Goal: Communication & Community: Answer question/provide support

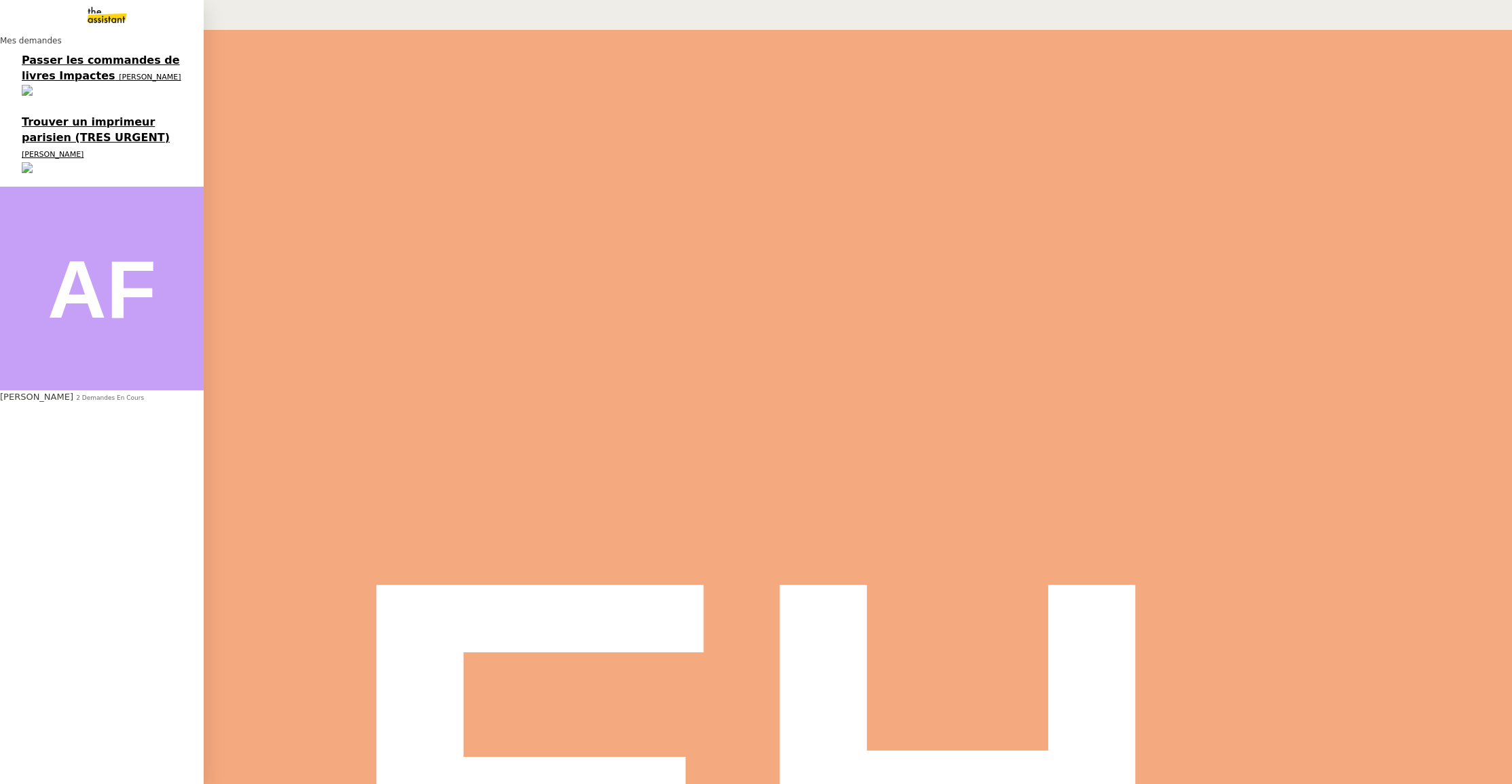
click at [133, 69] on span "Passer les commandes de livres Impactes" at bounding box center [101, 67] width 158 height 28
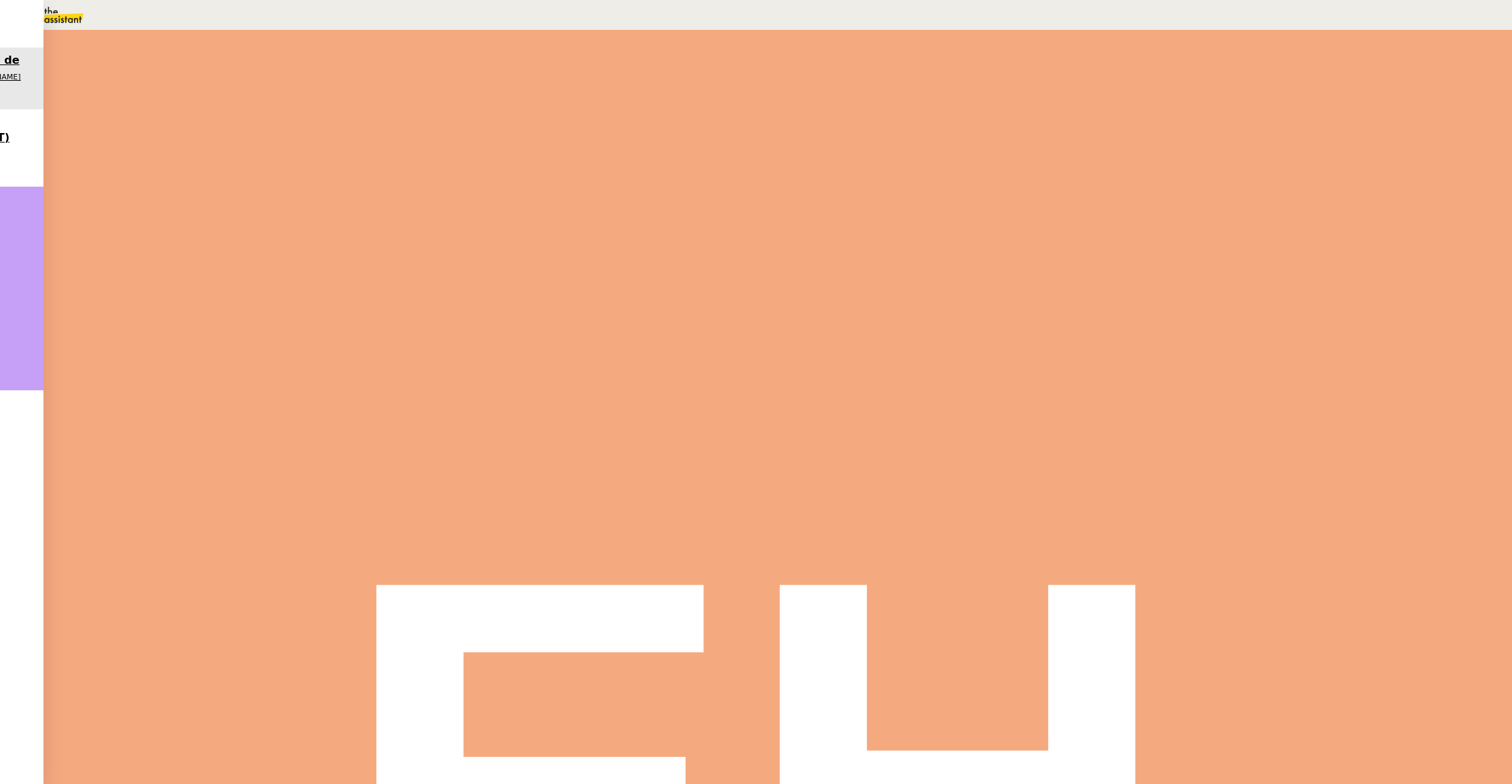
click at [453, 291] on span "Répondre" at bounding box center [433, 296] width 40 height 10
click at [237, 333] on nz-modal-container "Service TA - VOYAGE - PROPOSITION GLOBALE A utiliser dans le cadre de propositi…" at bounding box center [756, 336] width 1512 height 672
click at [409, 594] on span "•••" at bounding box center [421, 599] width 24 height 10
drag, startPoint x: 367, startPoint y: 553, endPoint x: 469, endPoint y: 550, distance: 102.0
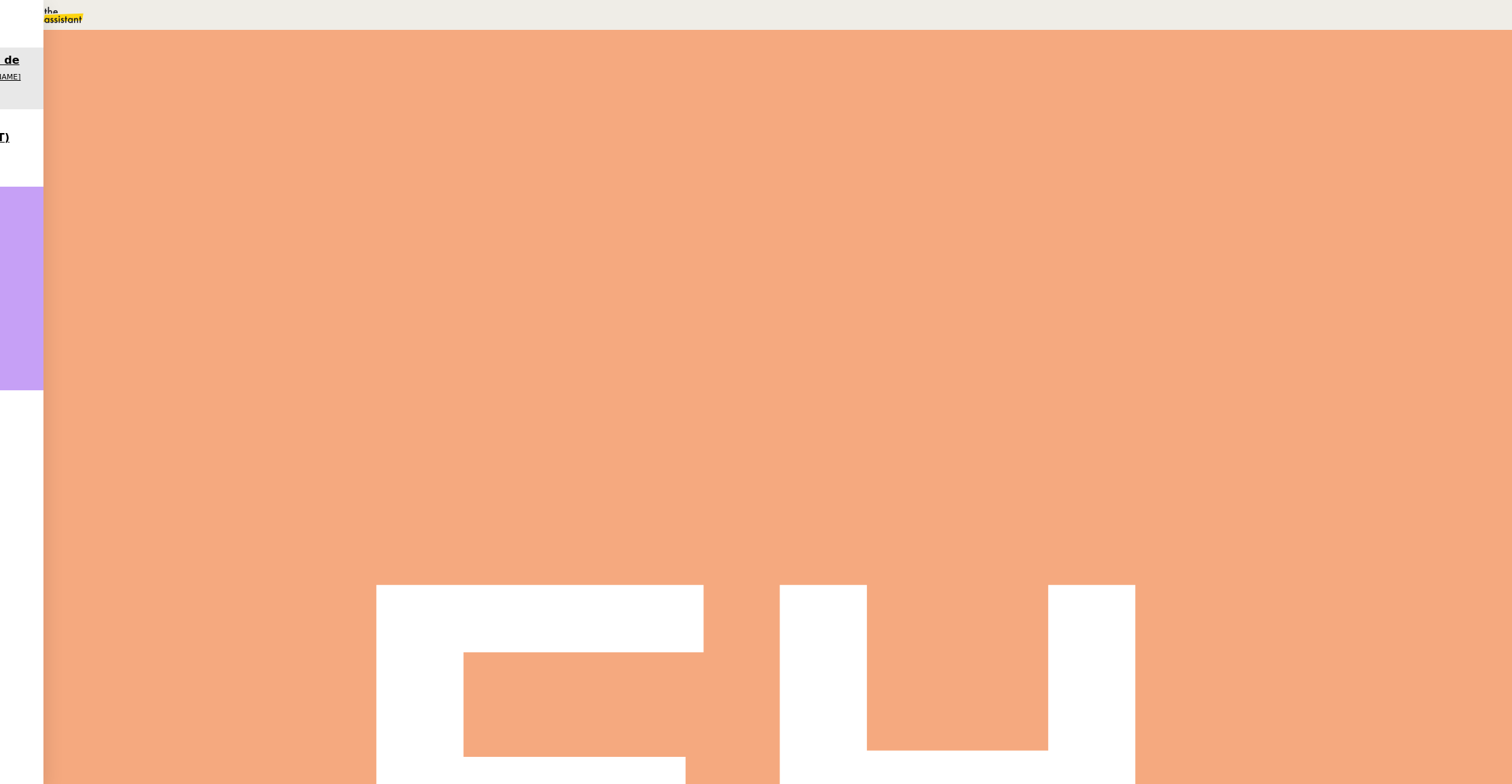
click at [469, 551] on div "[PERSON_NAME] [PERSON_NAME], merci pour ce suivi précis. En effet, nous devons …" at bounding box center [703, 618] width 589 height 353
click at [457, 618] on div "- en vert les livres livrés effectivement" at bounding box center [703, 626] width 589 height 15
drag, startPoint x: 315, startPoint y: 552, endPoint x: 288, endPoint y: 432, distance: 123.0
click at [409, 432] on div "[PERSON_NAME] [PERSON_NAME], merci pour ce suivi précis. En effet, nous devons …" at bounding box center [703, 471] width 589 height 353
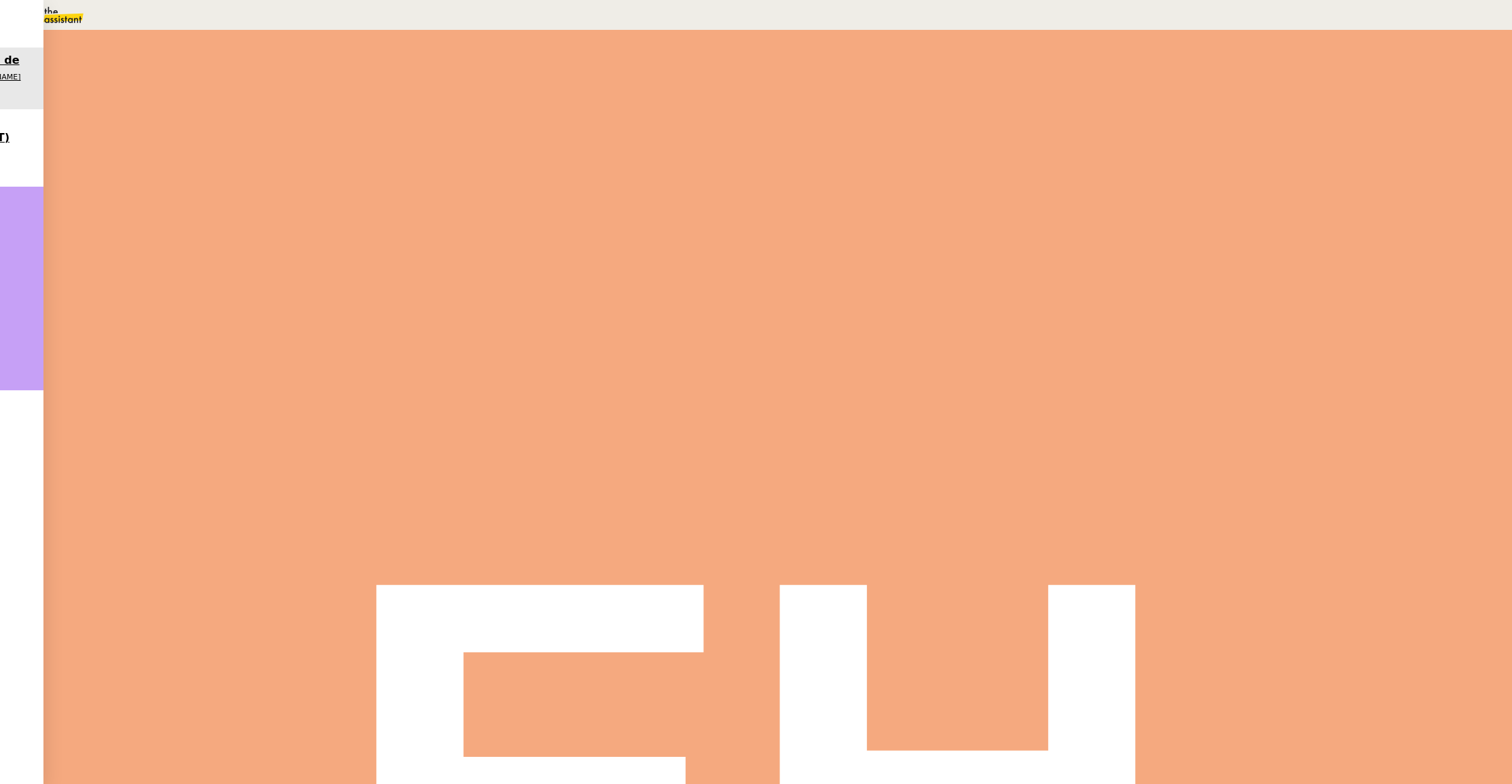
click at [409, 544] on div "Je te préciserai le nombre une fois que nous aurons une idée limpide sur ce qui…" at bounding box center [703, 559] width 589 height 29
drag, startPoint x: 288, startPoint y: 560, endPoint x: 247, endPoint y: 264, distance: 298.8
copy div "[PERSON_NAME] [PERSON_NAME], merci pour ce suivi précis. En effet, nous devons …"
click at [194, 183] on div "🚨 Passer les commandes de livres Impactes Ouvert Statut Client [PERSON_NAME] MA…" at bounding box center [778, 407] width 1468 height 754
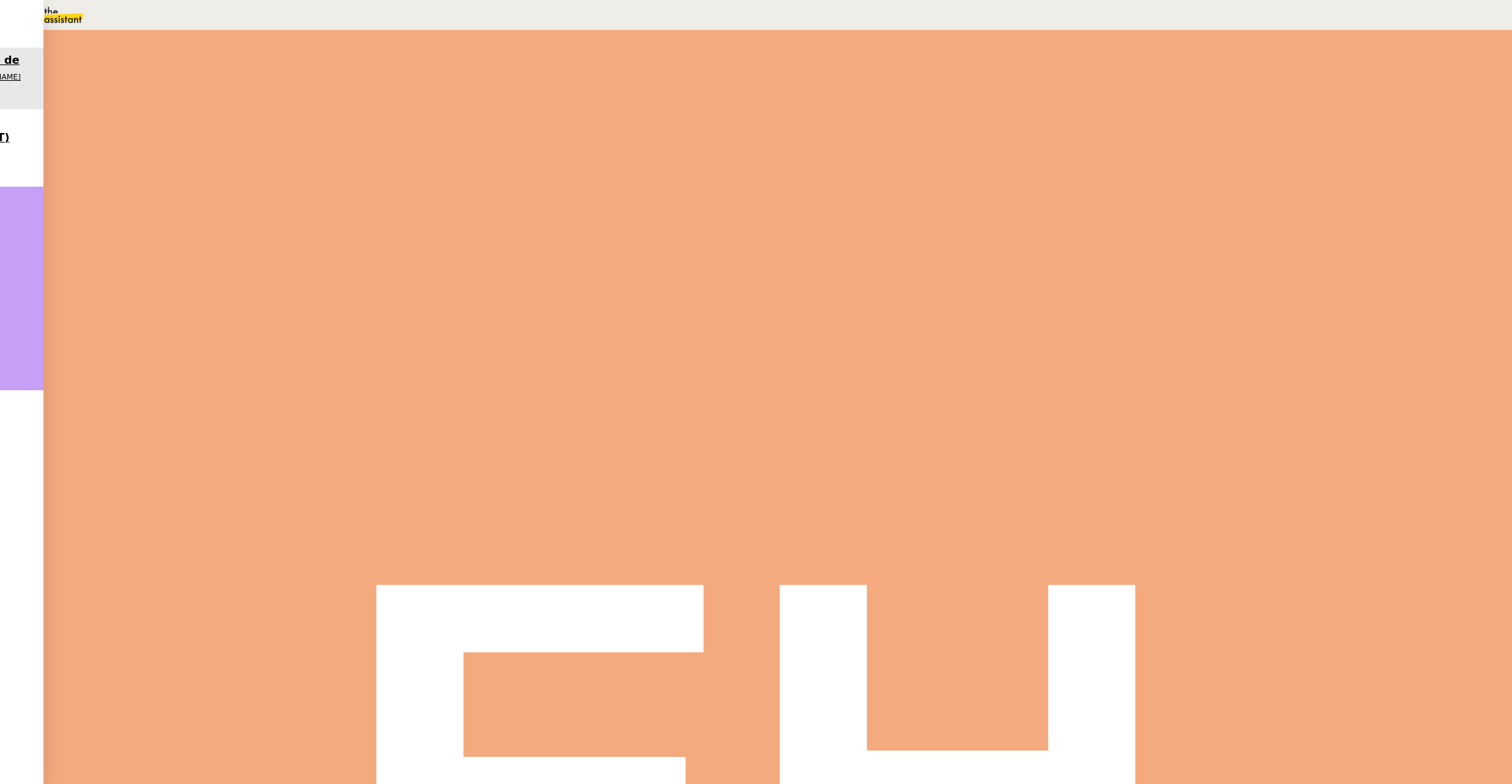
scroll to position [0, 0]
click at [699, 306] on div "Re: Livré : Votre commande [DOMAIN_NAME] n° 408-6711046-5998724 •••" at bounding box center [703, 309] width 589 height 41
drag, startPoint x: 650, startPoint y: 117, endPoint x: 645, endPoint y: 124, distance: 8.6
click at [578, 520] on div at bounding box center [289, 538] width 577 height 36
click at [578, 560] on div at bounding box center [289, 568] width 577 height 15
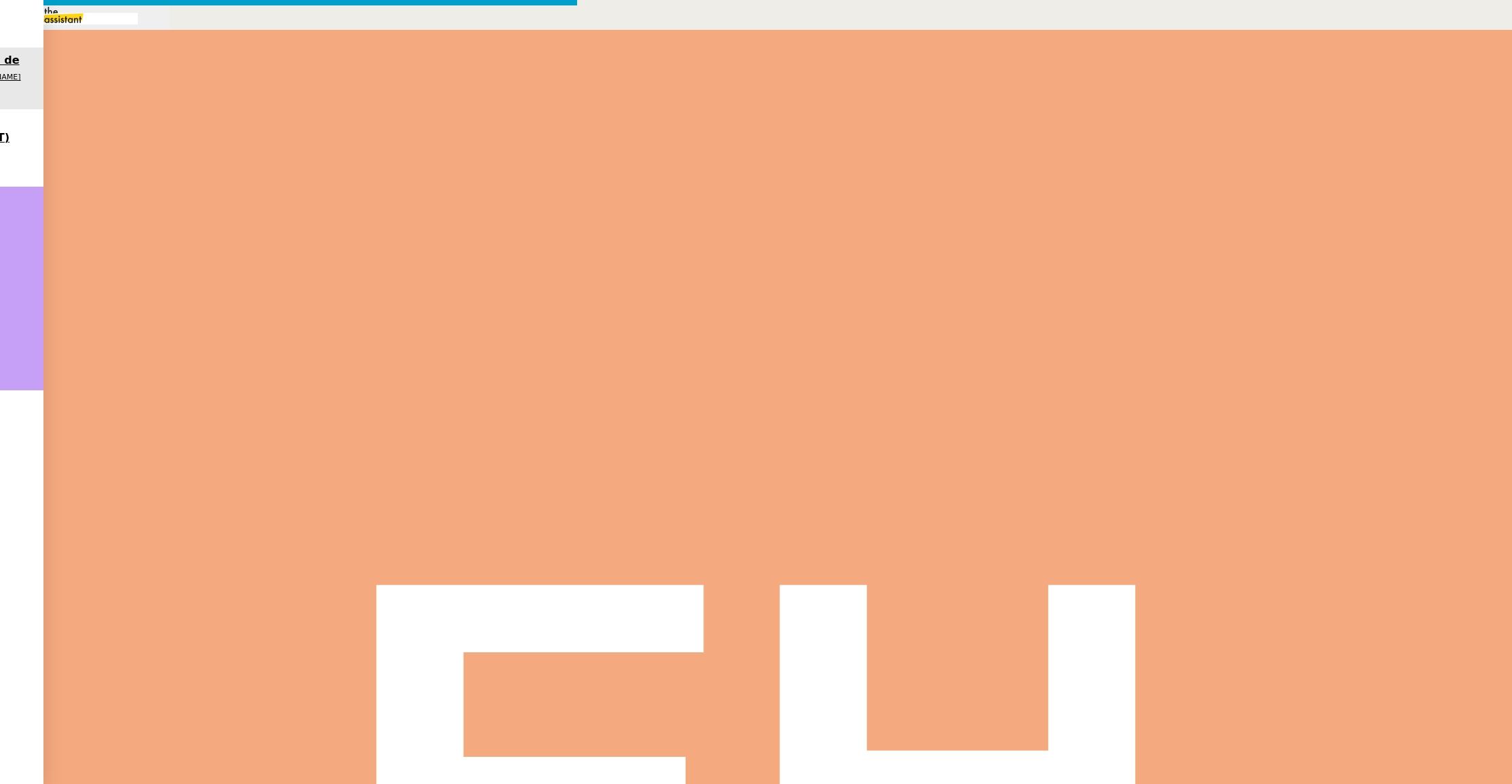
scroll to position [15, 0]
click at [578, 560] on div "Bonjour [PERSON_NAME]," at bounding box center [289, 568] width 577 height 15
click at [578, 608] on div "J’ai déjà créé un dossier Drive dans lequel je centralise toutes les factures d…" at bounding box center [289, 624] width 577 height 32
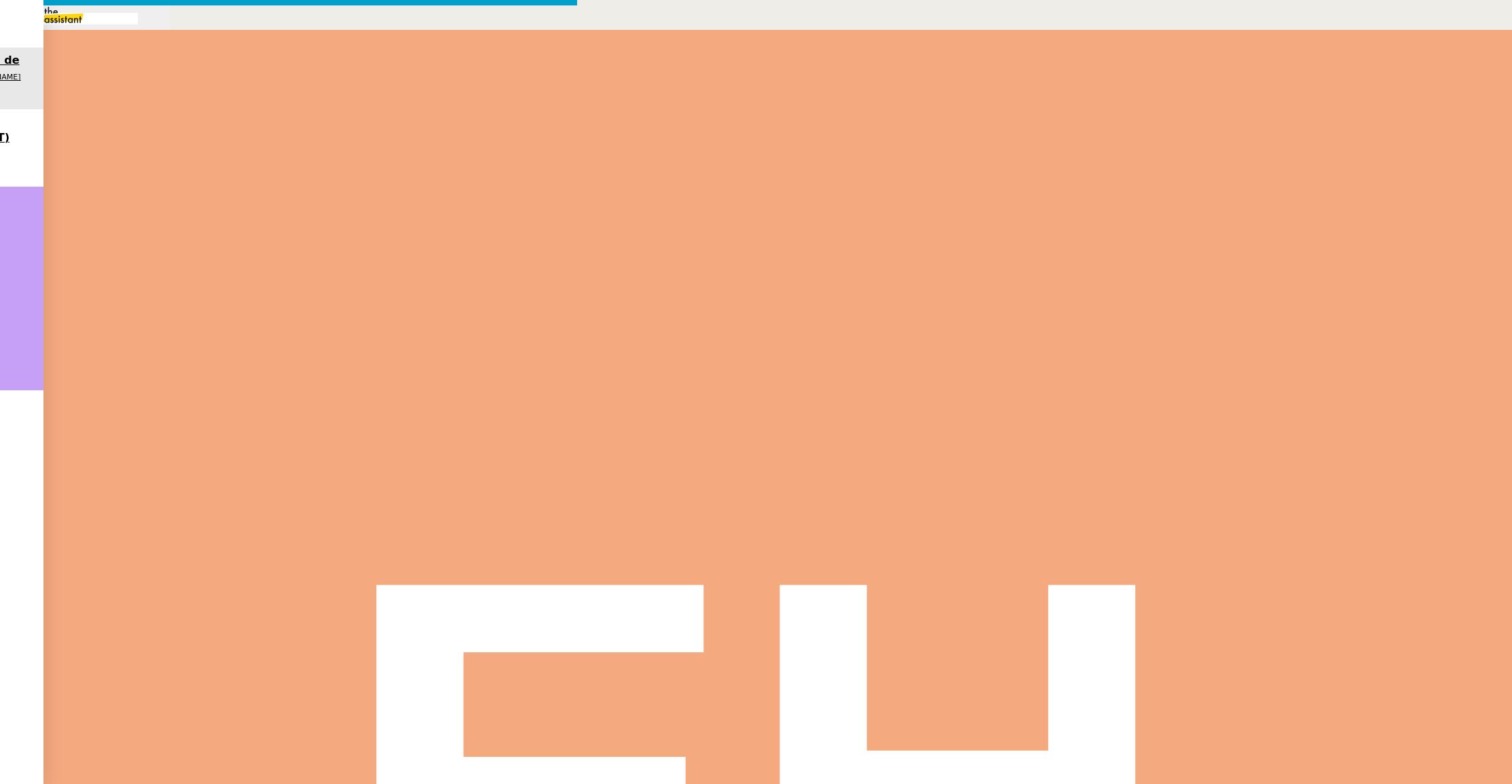
click at [578, 608] on div "J’ai déjà créé un dossier Drive dans lequel je centralise toutes les factures d…" at bounding box center [289, 624] width 577 height 32
click at [578, 656] on div "[PERSON_NAME] également créer une arborescence par établissement afin d’avoir u…" at bounding box center [289, 672] width 577 height 32
drag, startPoint x: 701, startPoint y: 438, endPoint x: 756, endPoint y: 308, distance: 141.2
click at [578, 439] on form "[PERSON_NAME] [PERSON_NAME] [PERSON_NAME] au Cc: [PERSON_NAME] [PERSON_NAME] Cc…" at bounding box center [288, 635] width 578 height 391
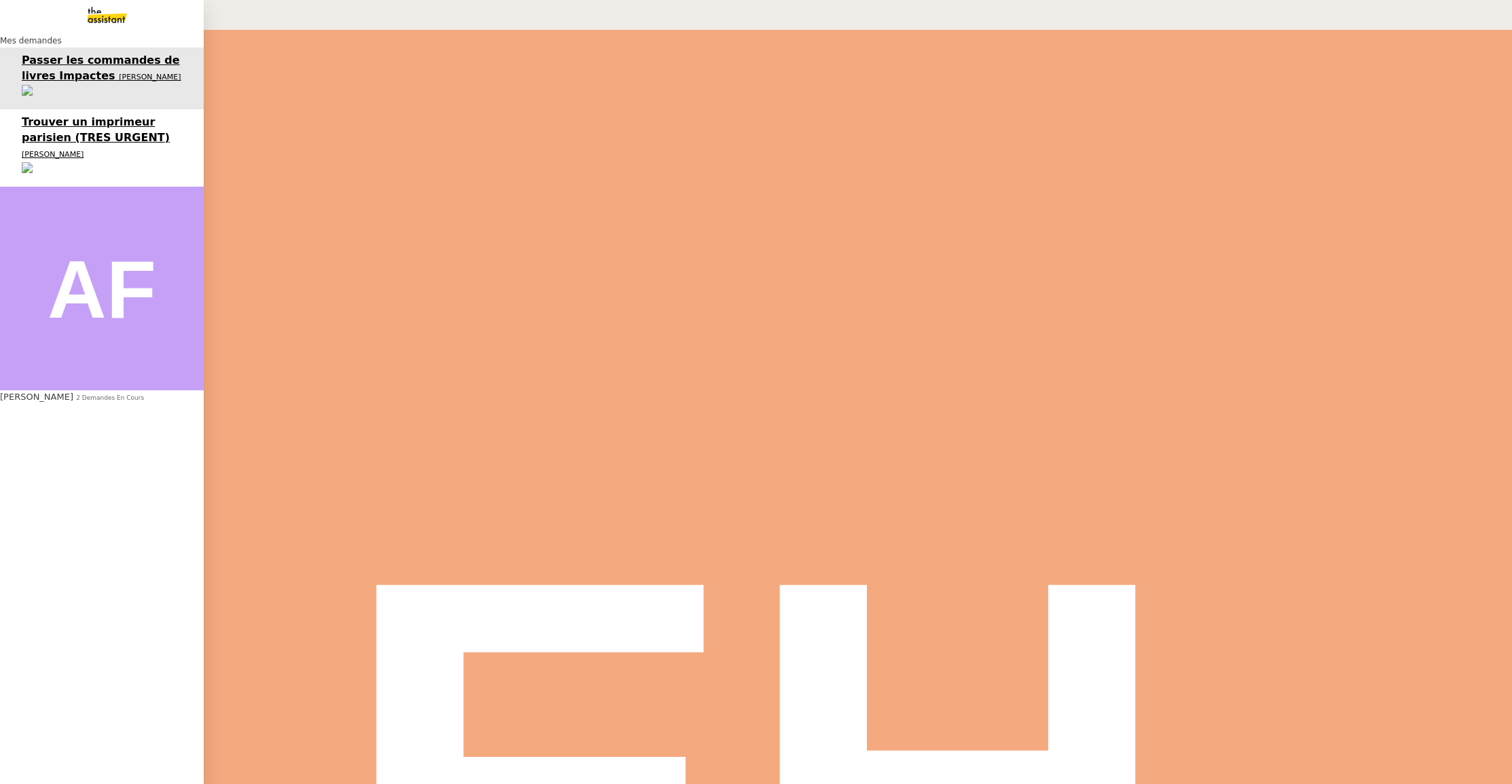
click at [32, 115] on span "Trouver un imprimeur parisien (TRES URGENT)" at bounding box center [95, 129] width 148 height 28
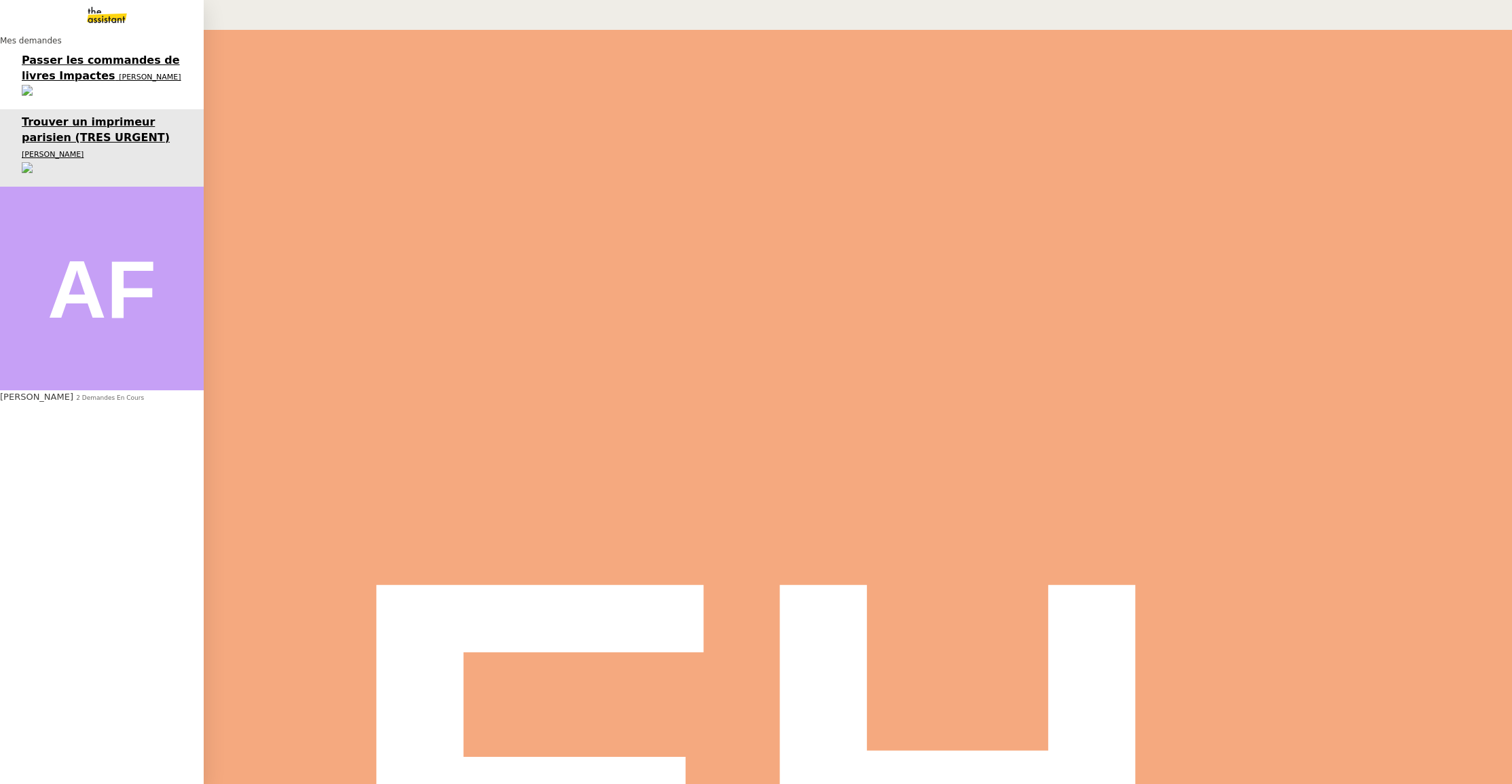
click at [119, 77] on span "[PERSON_NAME]" at bounding box center [149, 77] width 61 height 9
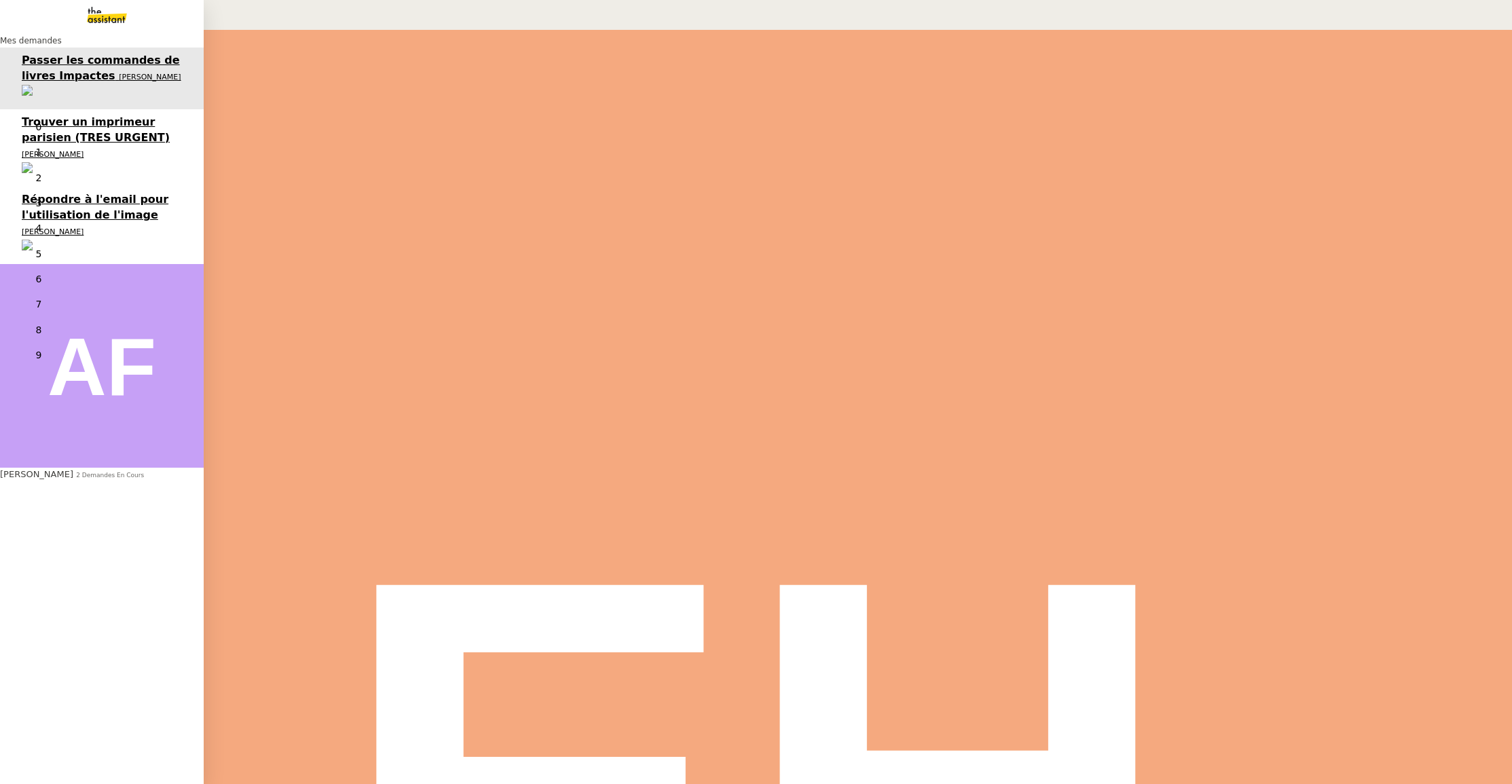
click at [71, 187] on link "Répondre à l'email pour l'utilisation de l'image [PERSON_NAME] MAS 0 1 2 3 4 5 …" at bounding box center [102, 225] width 204 height 78
